Goal: Find specific page/section: Find specific page/section

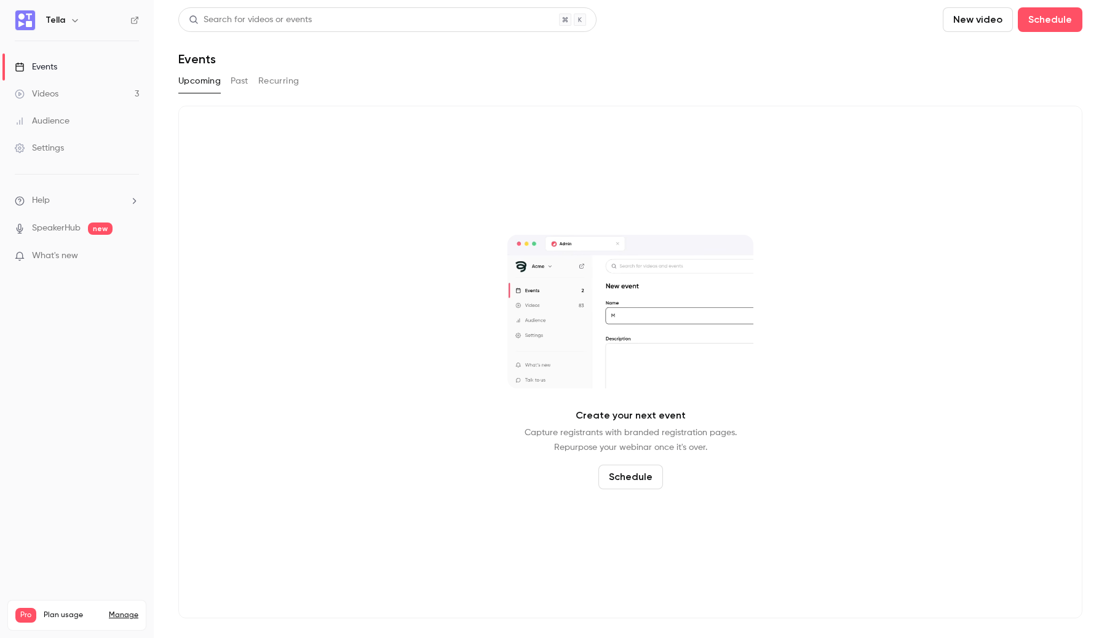
click at [109, 98] on link "Videos 3" at bounding box center [77, 94] width 154 height 27
